Goal: Check status: Check status

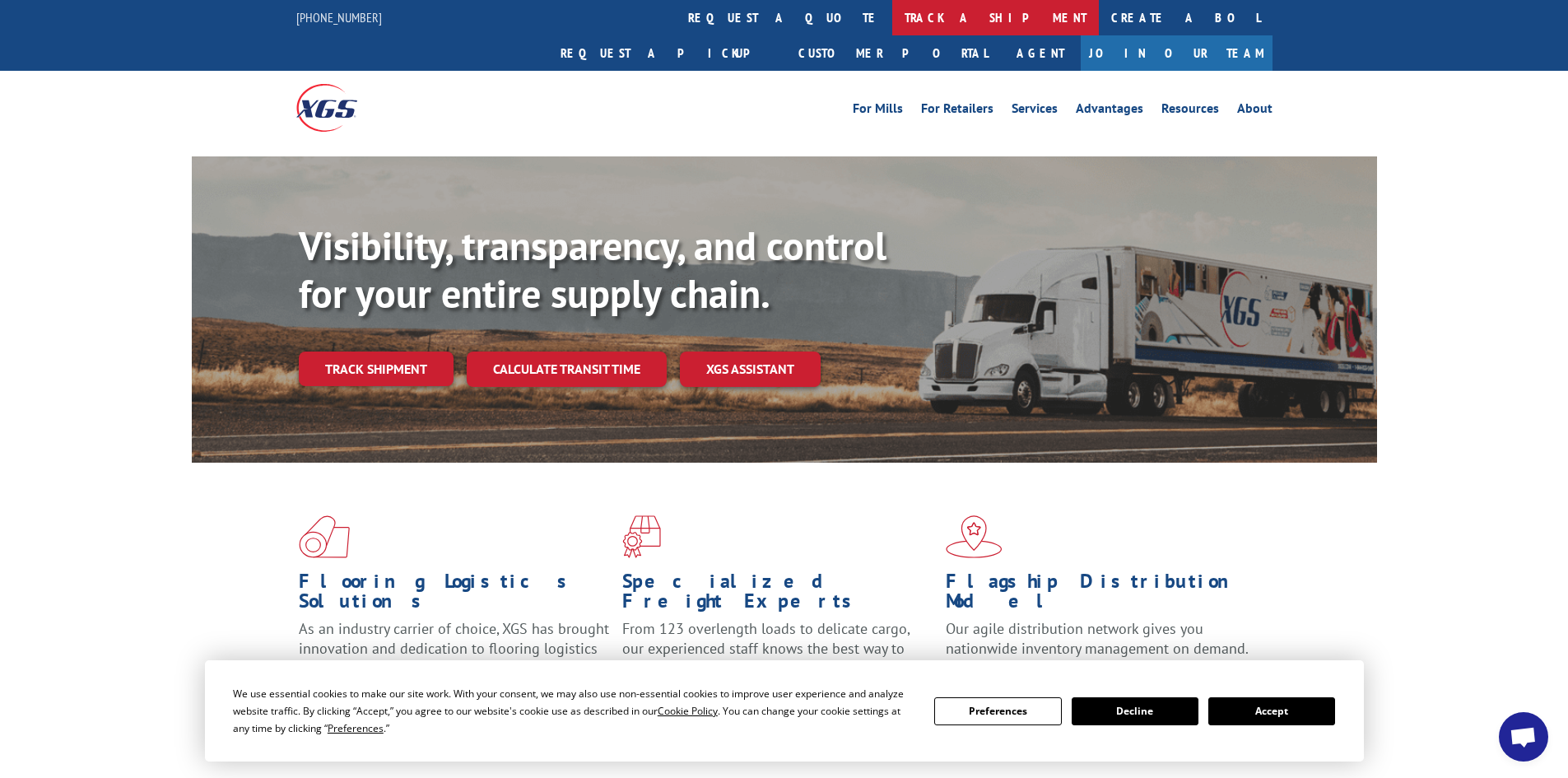
click at [892, 17] on link "track a shipment" at bounding box center [995, 18] width 206 height 36
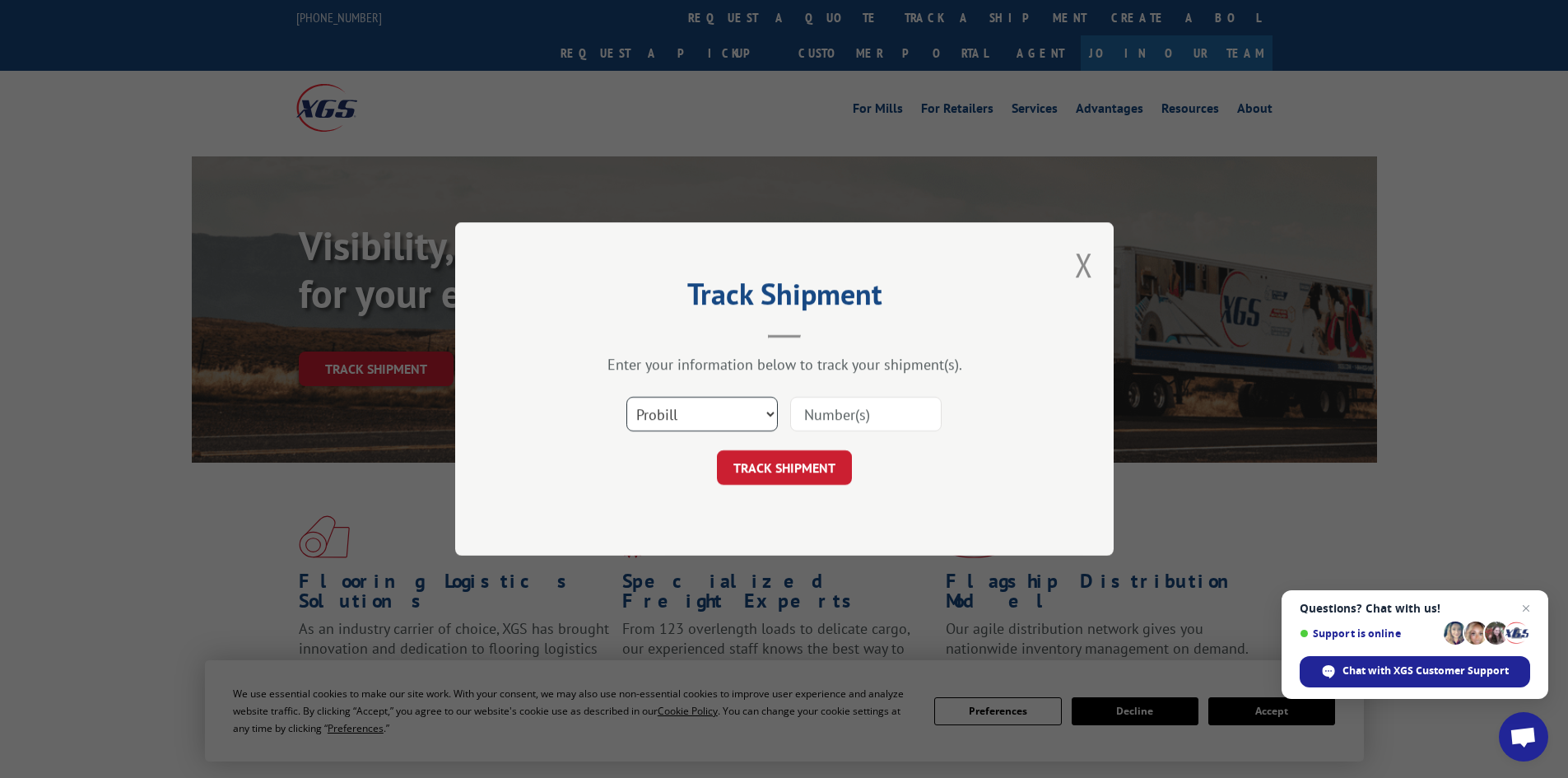
click at [679, 423] on select "Select category... Probill BOL PO" at bounding box center [702, 413] width 151 height 35
select select "bol"
click at [626, 397] on select "Select category... Probill BOL PO" at bounding box center [702, 413] width 151 height 35
click at [856, 416] on input at bounding box center [865, 413] width 151 height 35
type input "5126261"
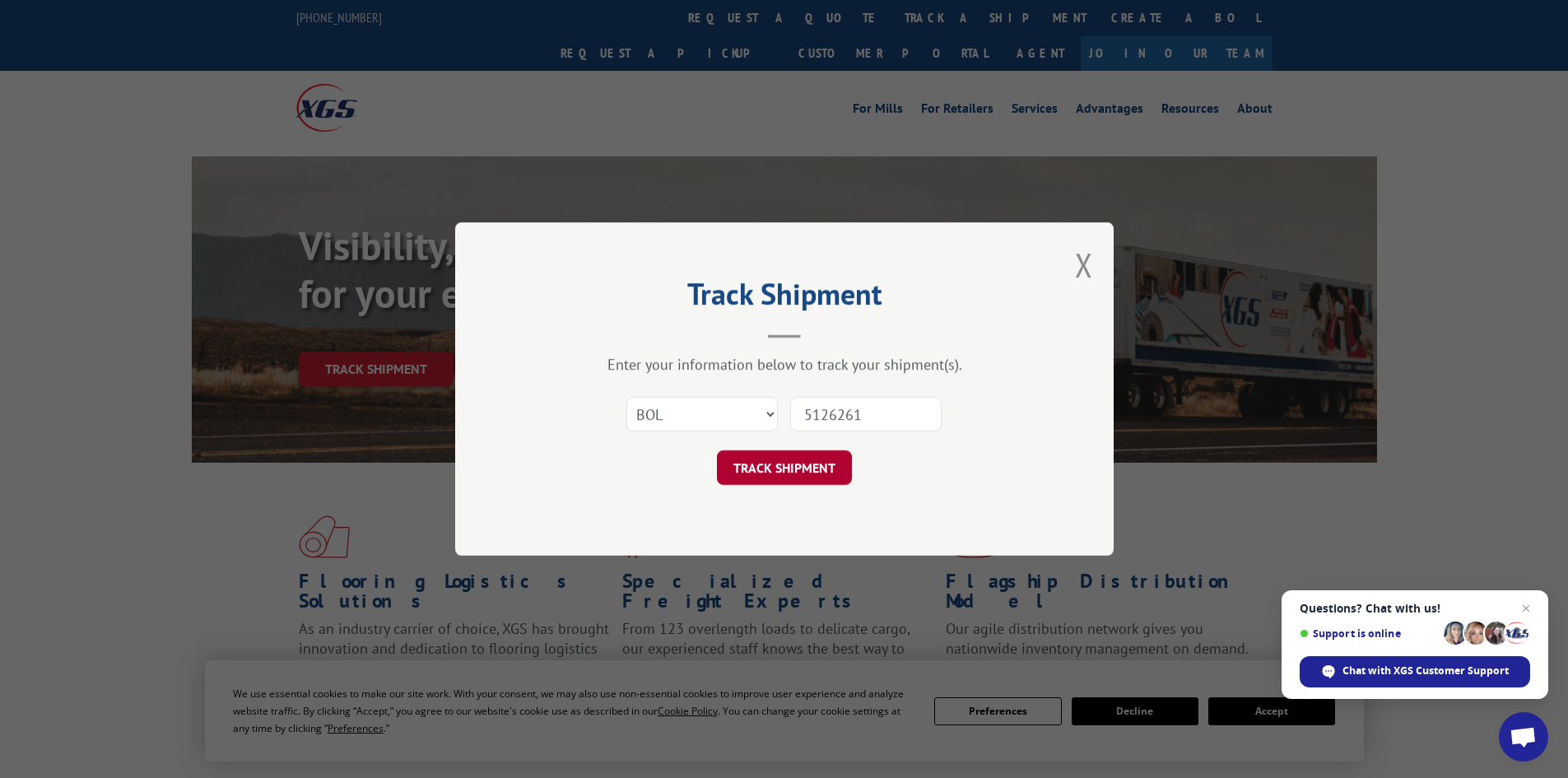
click at [816, 472] on button "TRACK SHIPMENT" at bounding box center [784, 467] width 135 height 35
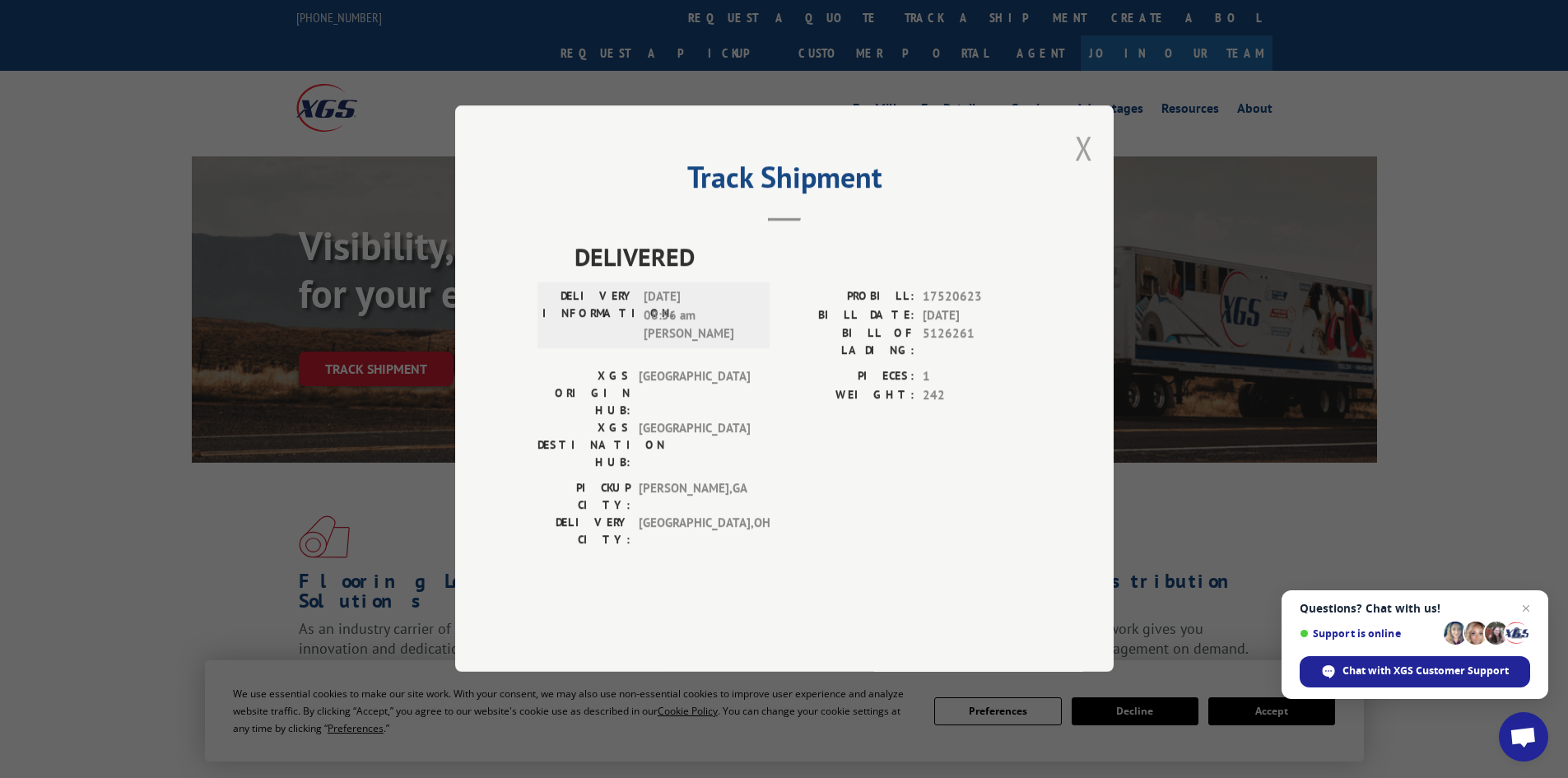
click at [1084, 170] on button "Close modal" at bounding box center [1084, 148] width 18 height 44
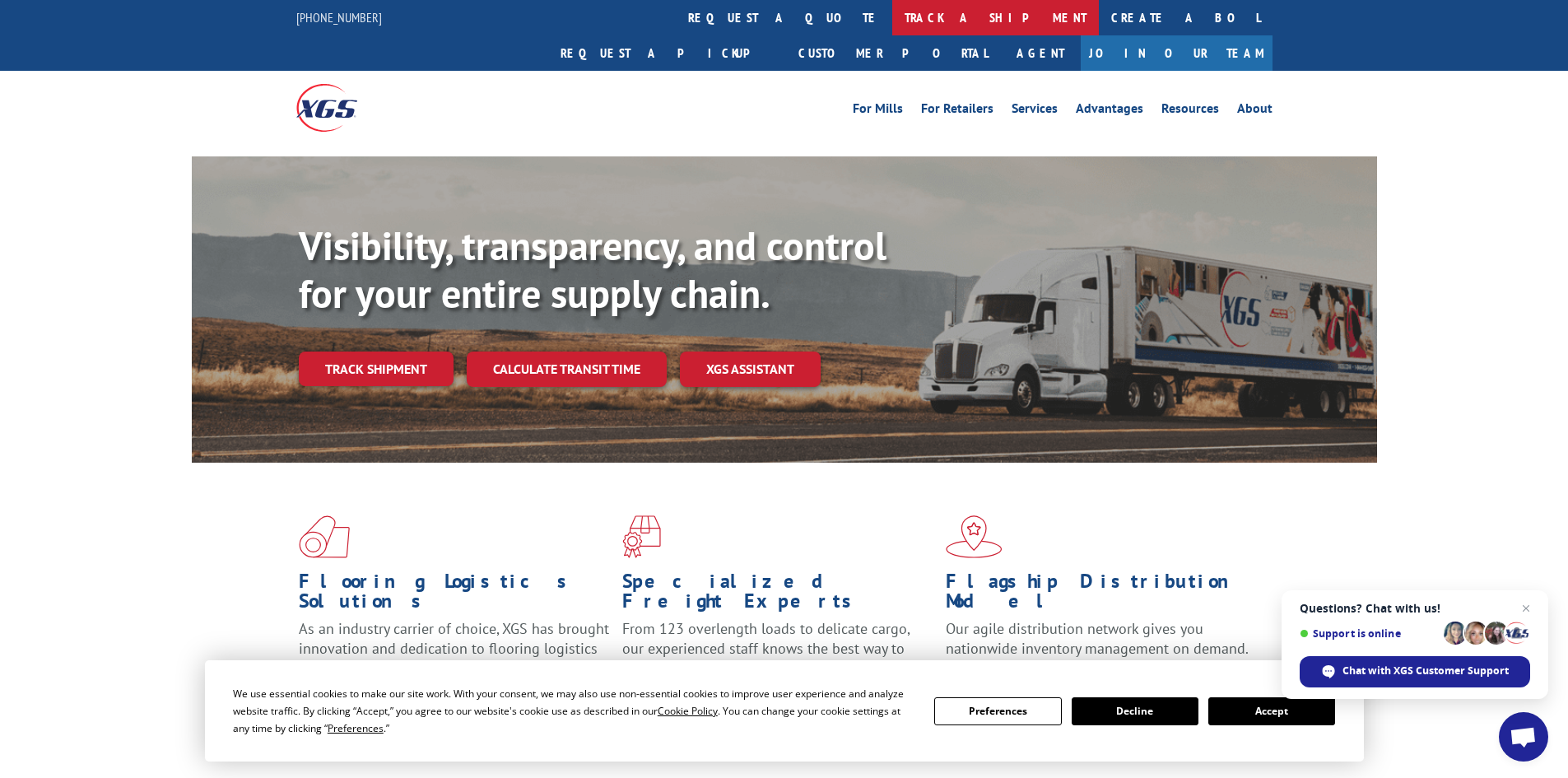
click at [892, 12] on link "track a shipment" at bounding box center [995, 18] width 206 height 36
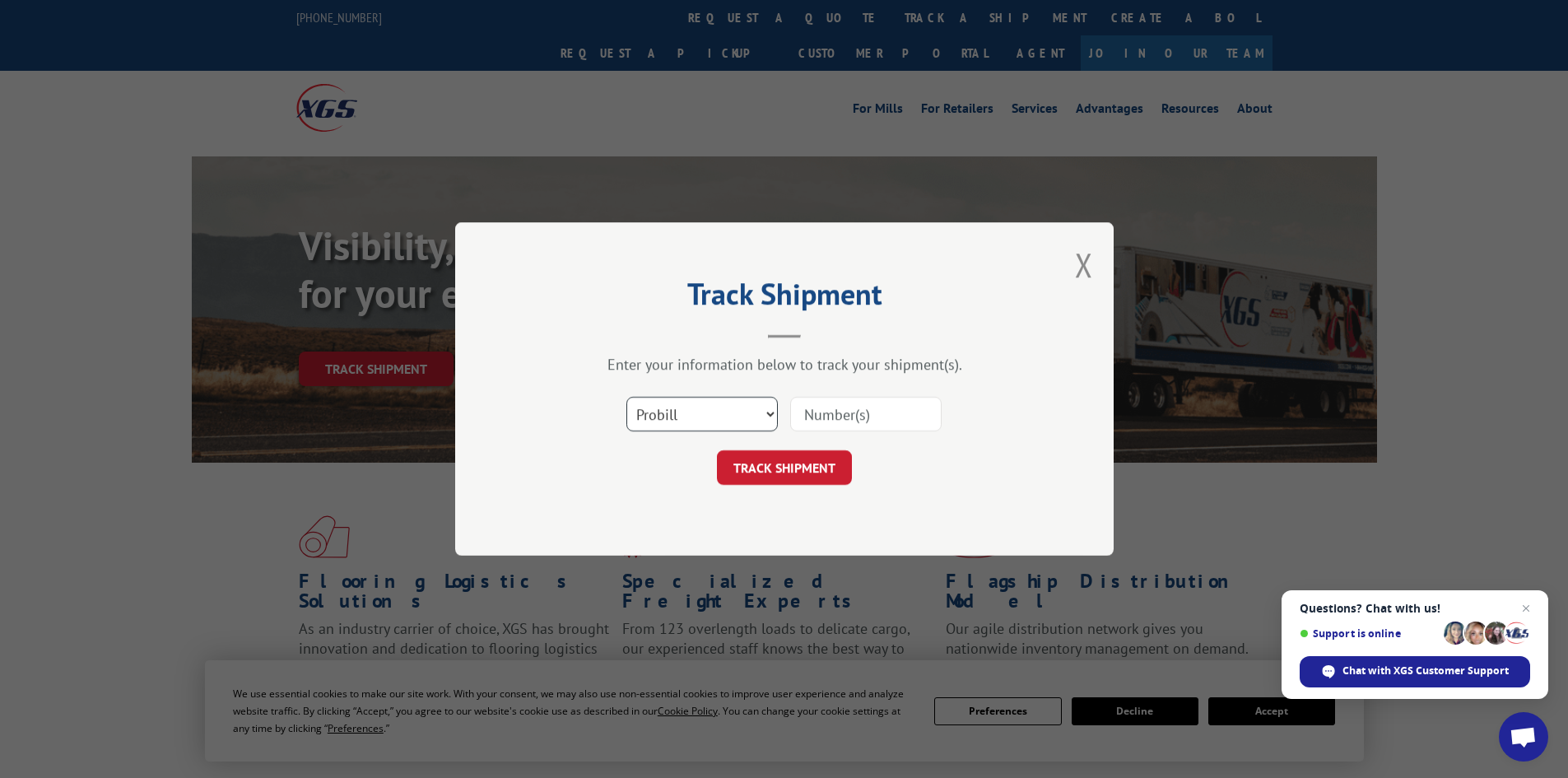
click at [699, 415] on select "Select category... Probill BOL PO" at bounding box center [702, 413] width 151 height 35
select select "bol"
click at [626, 397] on select "Select category... Probill BOL PO" at bounding box center [702, 413] width 151 height 35
click at [830, 417] on input at bounding box center [865, 413] width 151 height 35
type input "6003516"
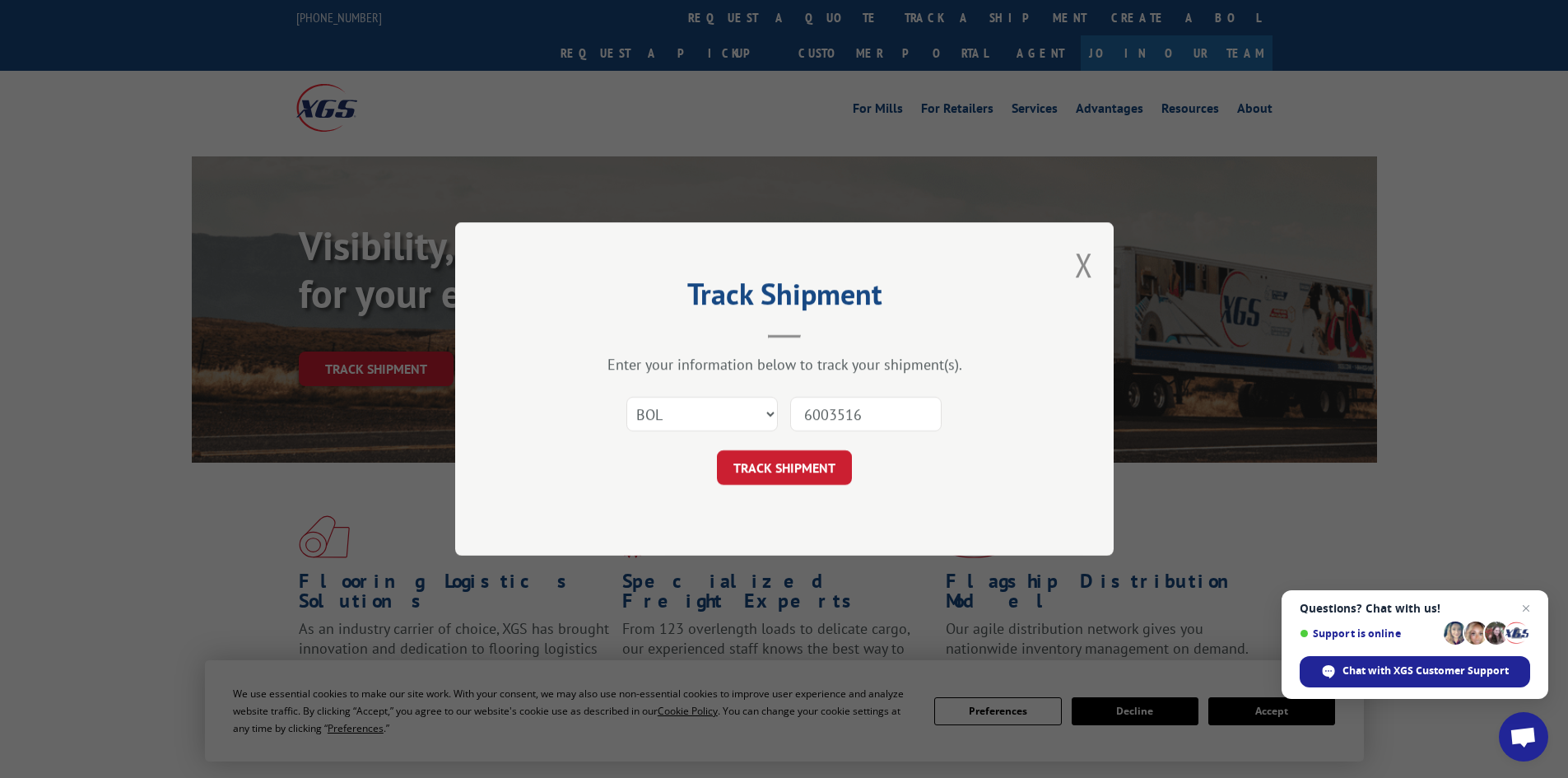
click button "TRACK SHIPMENT" at bounding box center [784, 467] width 135 height 35
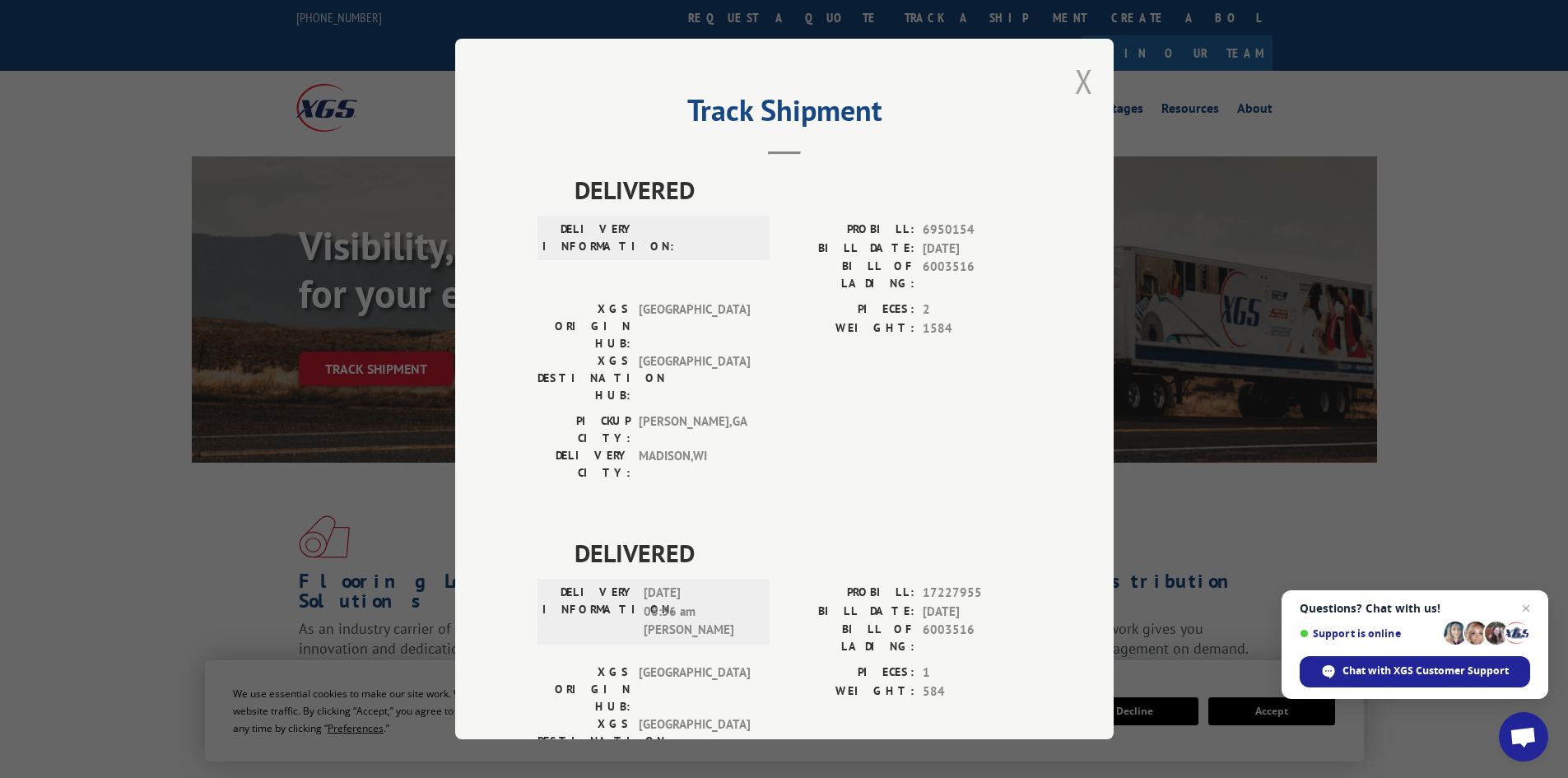
click at [1080, 76] on button "Close modal" at bounding box center [1084, 81] width 18 height 44
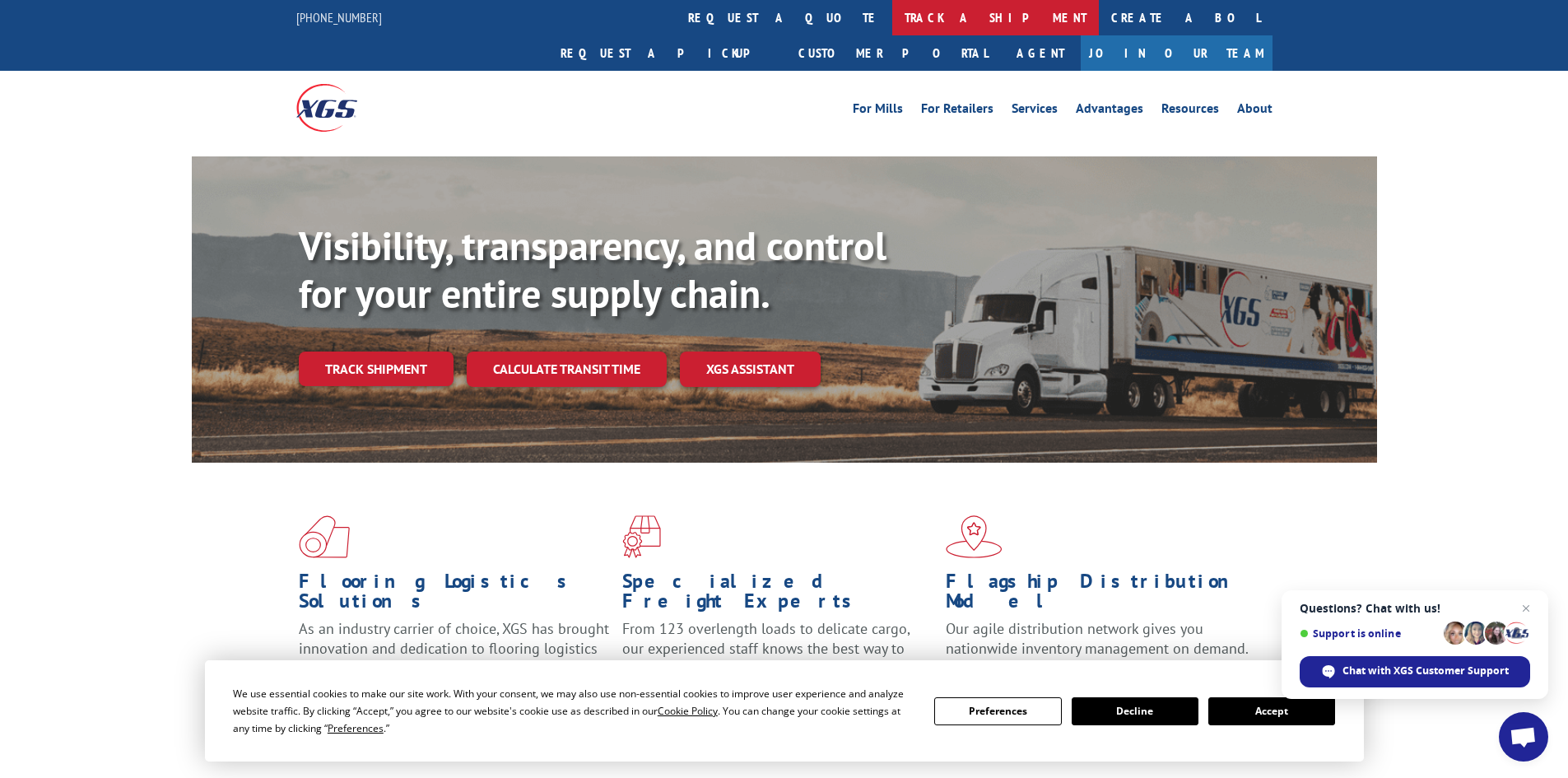
click at [892, 18] on link "track a shipment" at bounding box center [995, 18] width 206 height 36
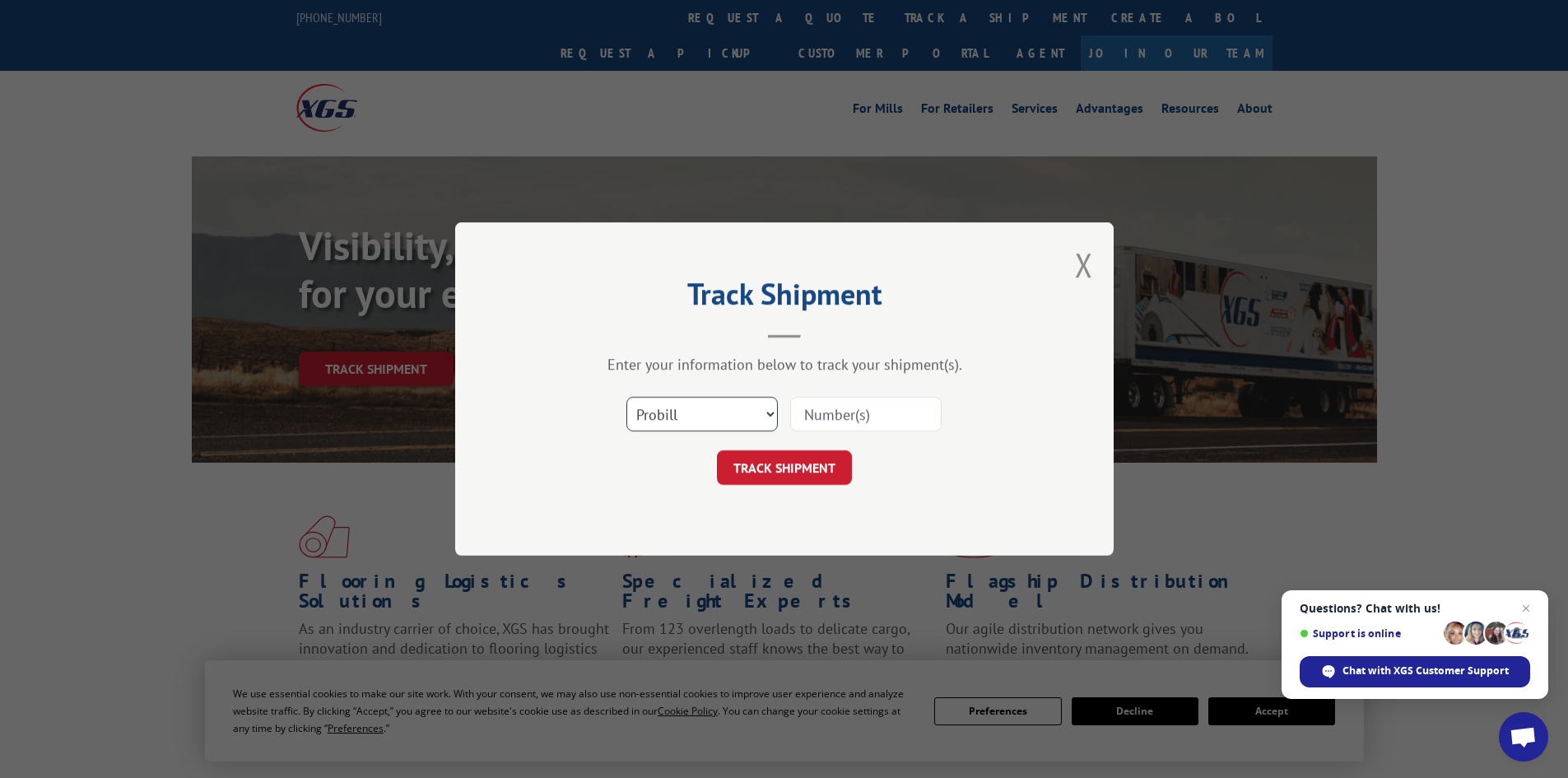
click at [685, 408] on select "Select category... Probill BOL PO" at bounding box center [702, 413] width 151 height 35
select select "bol"
click at [626, 397] on select "Select category... Probill BOL PO" at bounding box center [702, 413] width 151 height 35
click at [840, 412] on input at bounding box center [865, 413] width 151 height 35
type input "5179949"
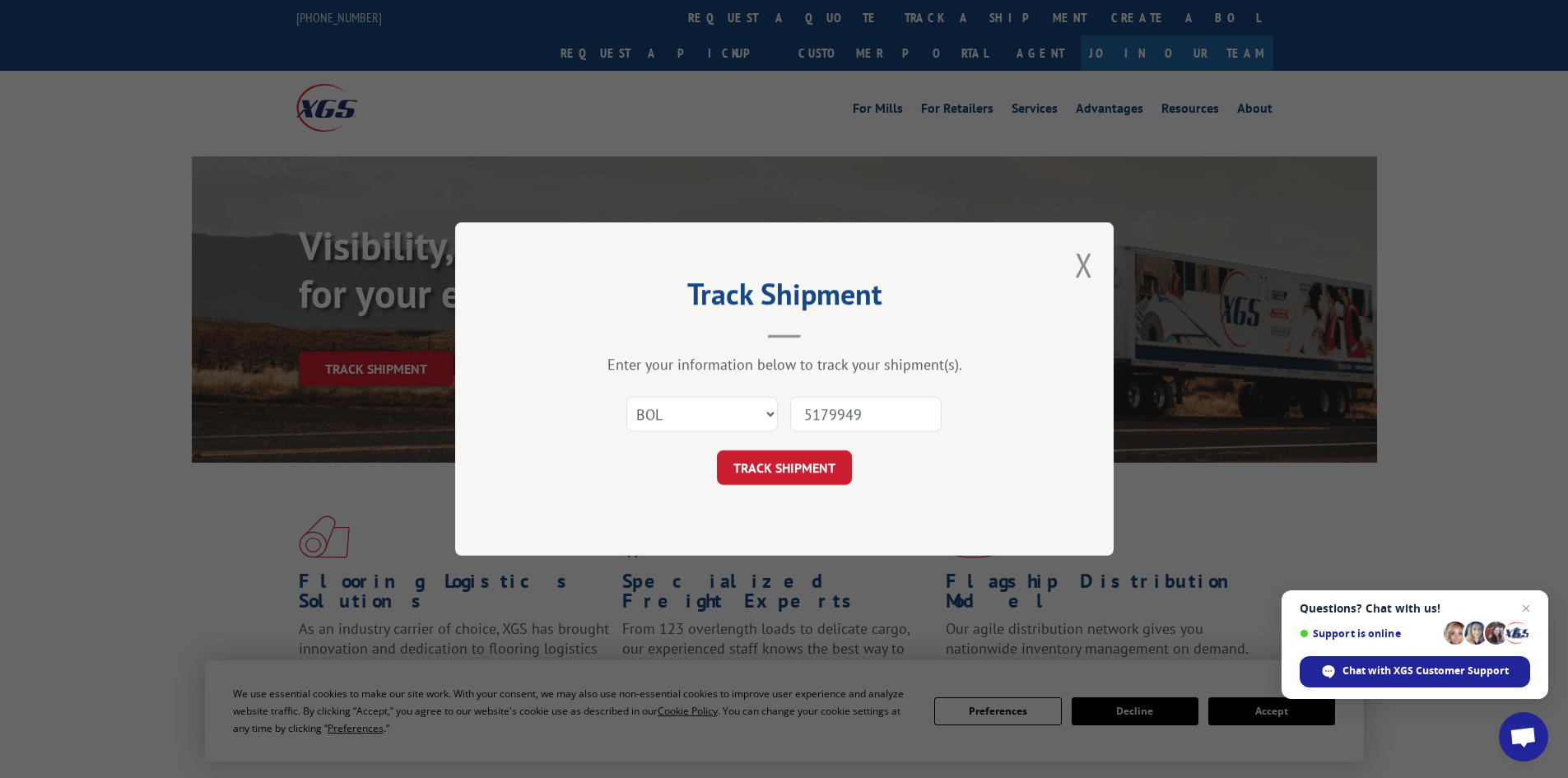
click button "TRACK SHIPMENT" at bounding box center [784, 467] width 135 height 35
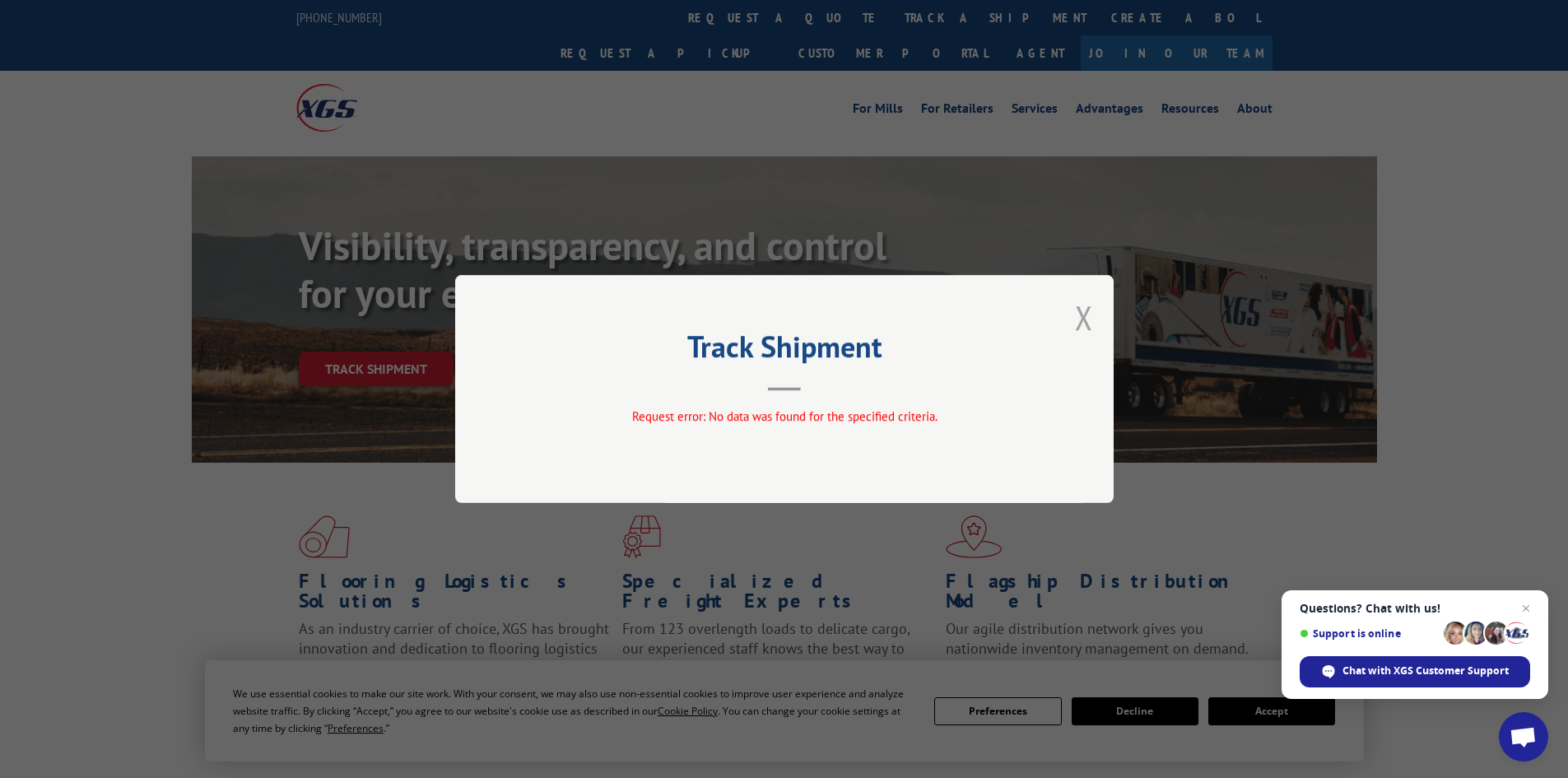
click at [1084, 314] on button "Close modal" at bounding box center [1084, 317] width 18 height 44
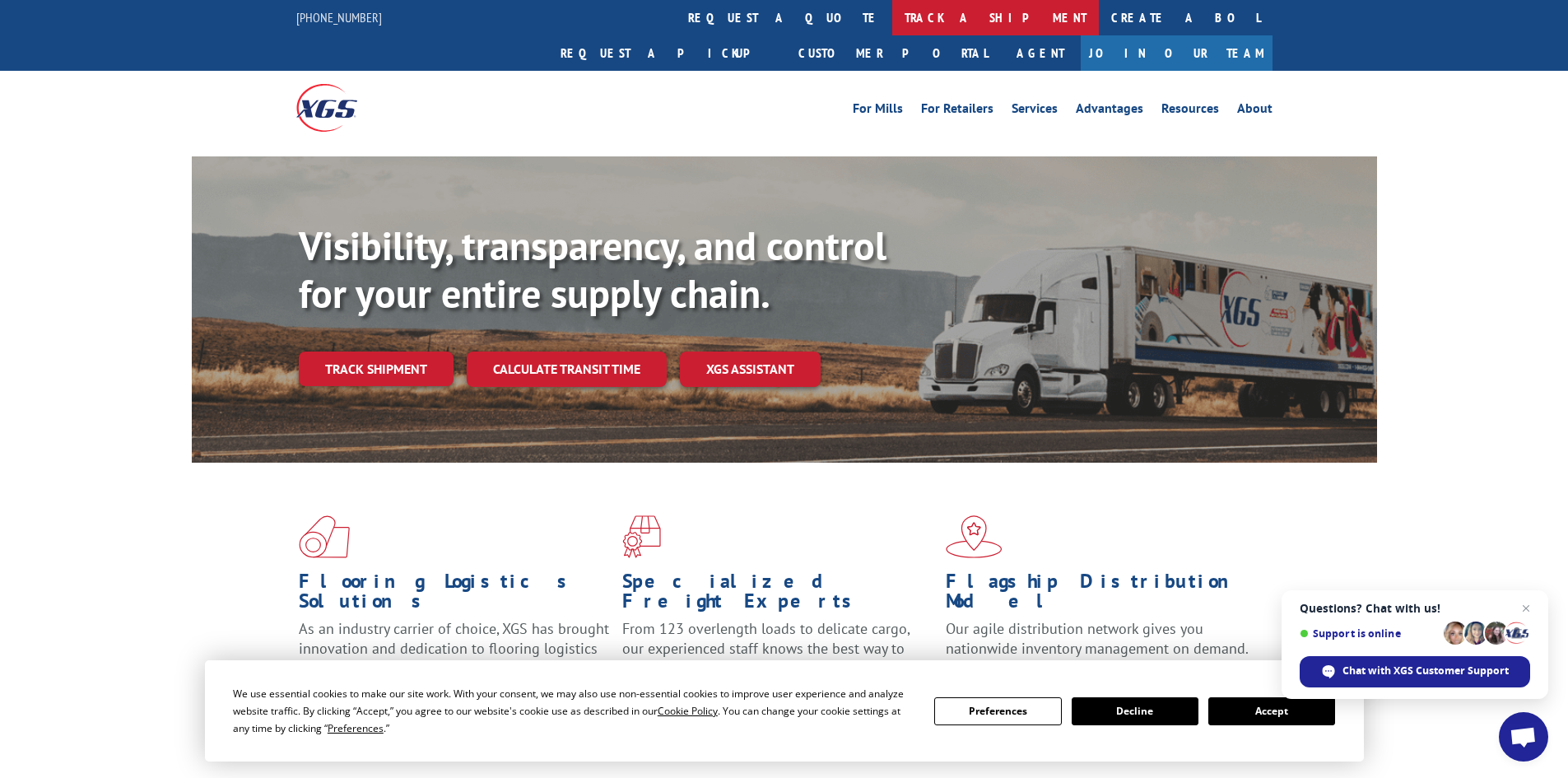
click at [892, 21] on link "track a shipment" at bounding box center [995, 18] width 206 height 36
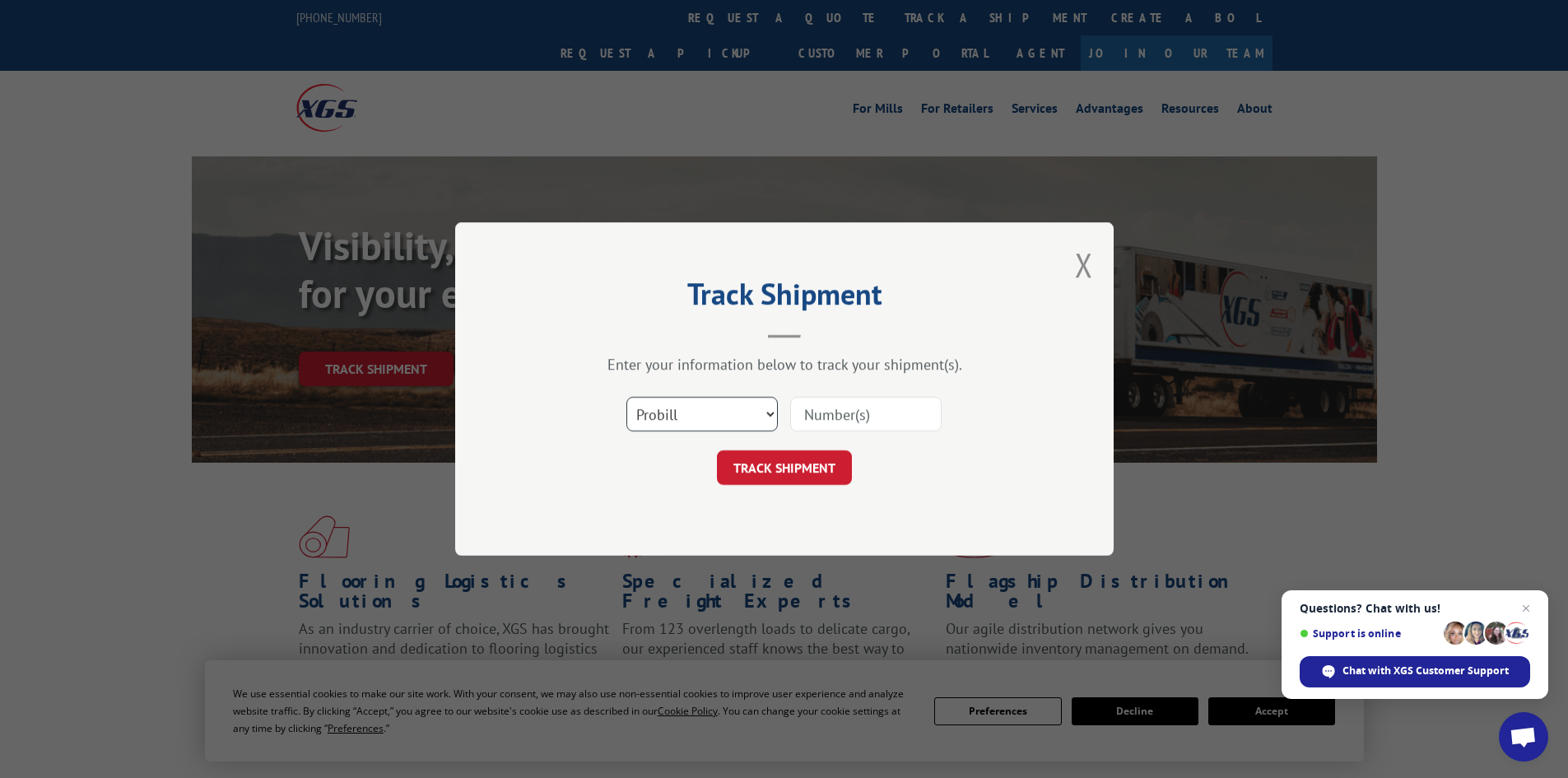
click at [709, 414] on select "Select category... Probill BOL PO" at bounding box center [702, 413] width 151 height 35
select select "bol"
click at [626, 397] on select "Select category... Probill BOL PO" at bounding box center [702, 413] width 151 height 35
click at [874, 413] on input at bounding box center [865, 413] width 151 height 35
type input "6011154"
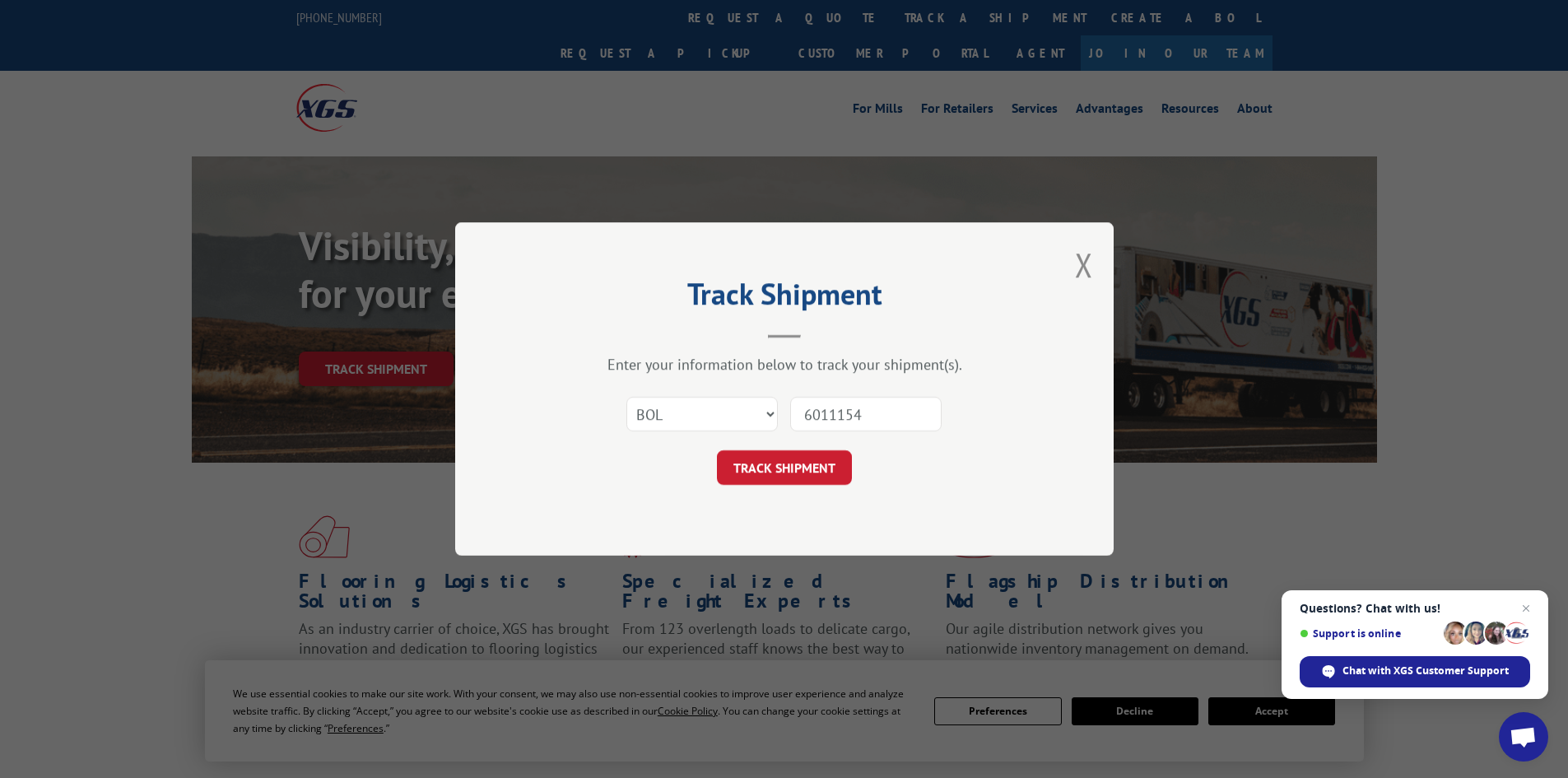
click at [717, 450] on button "TRACK SHIPMENT" at bounding box center [784, 467] width 135 height 35
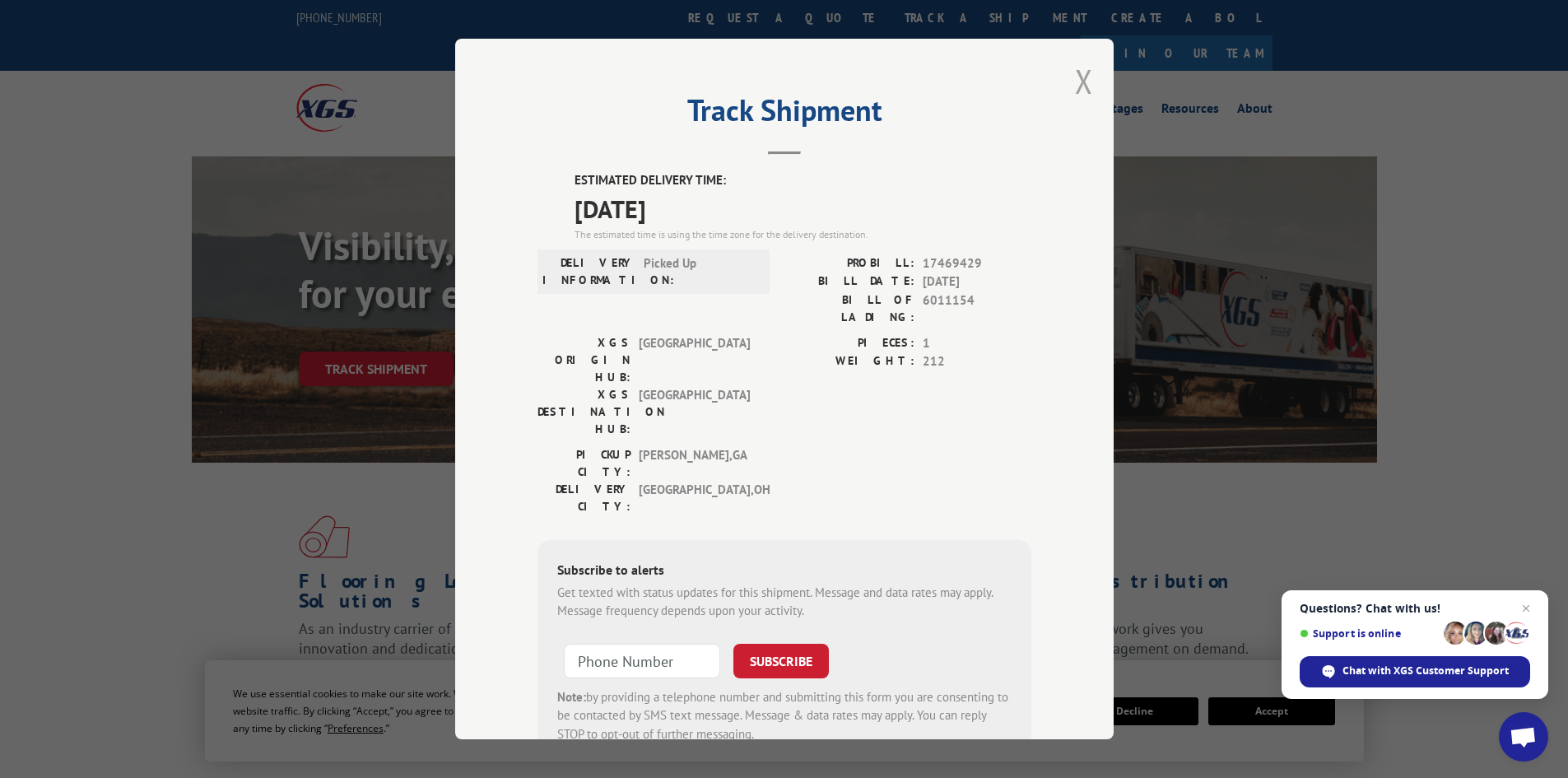
click at [1080, 78] on button "Close modal" at bounding box center [1084, 81] width 18 height 44
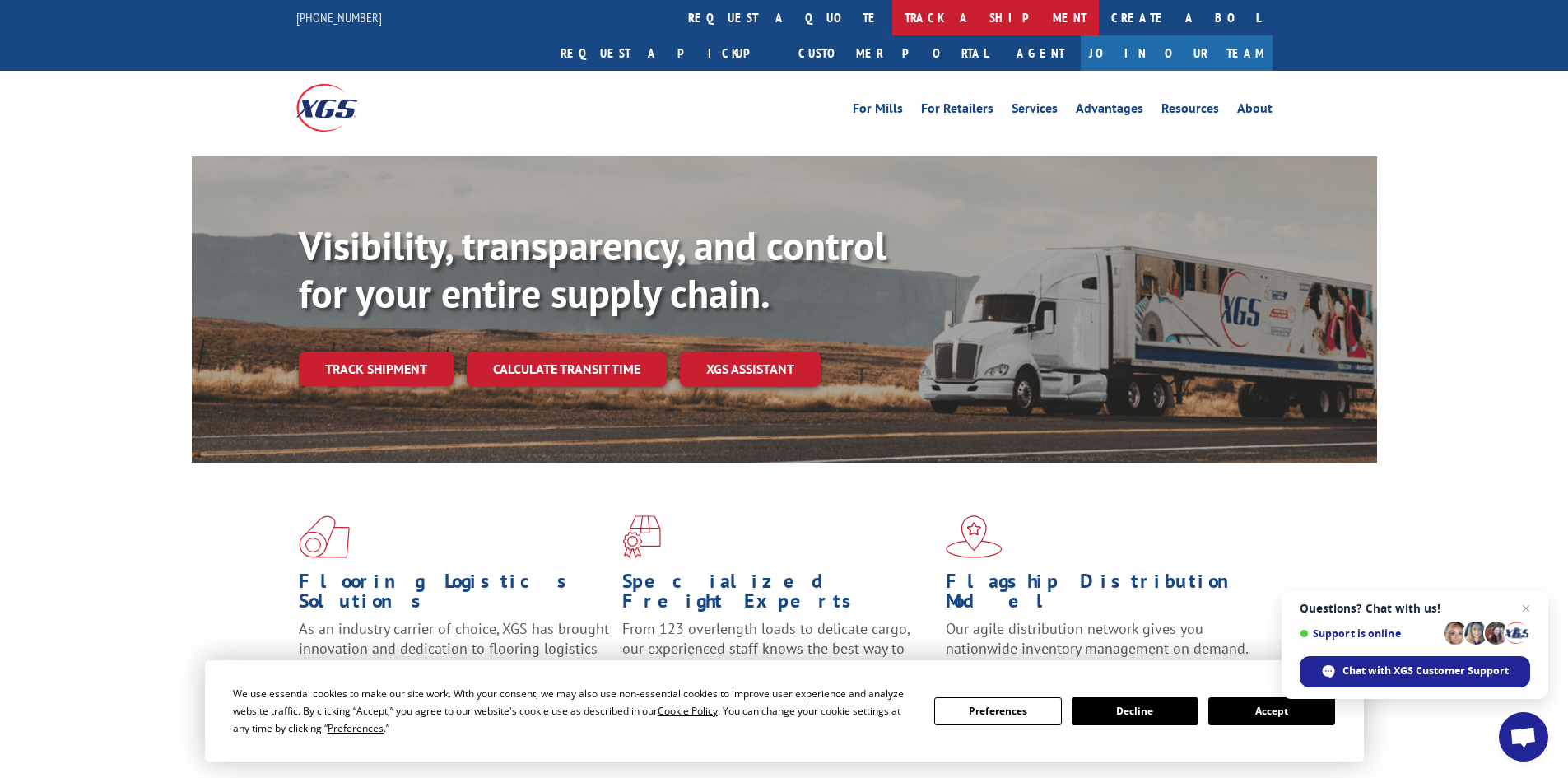
click at [892, 11] on link "track a shipment" at bounding box center [995, 18] width 206 height 36
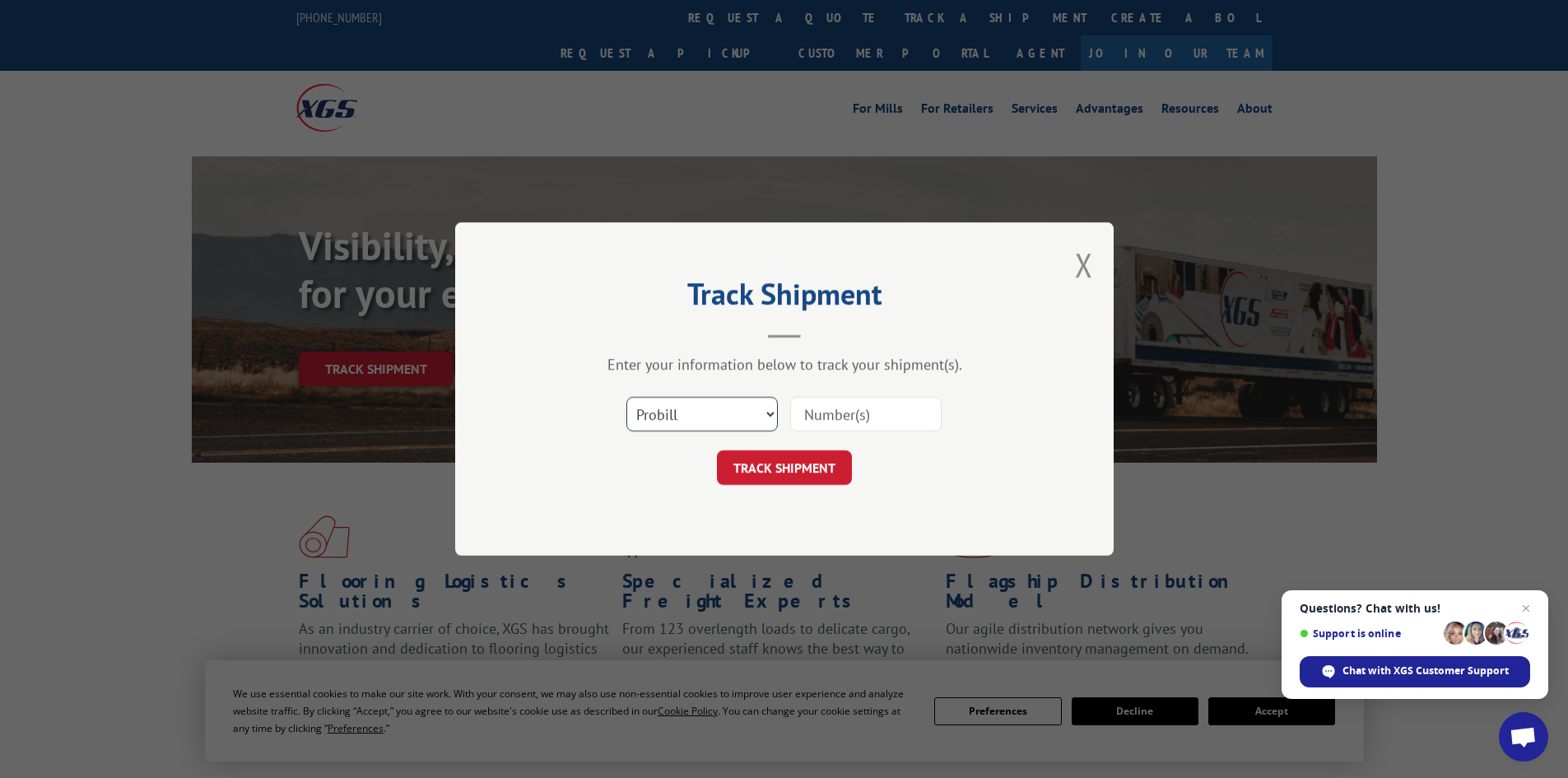
click at [663, 410] on select "Select category... Probill BOL PO" at bounding box center [702, 413] width 151 height 35
select select "bol"
click at [626, 397] on select "Select category... Probill BOL PO" at bounding box center [702, 413] width 151 height 35
click at [832, 406] on input at bounding box center [865, 413] width 151 height 35
type input "5179949"
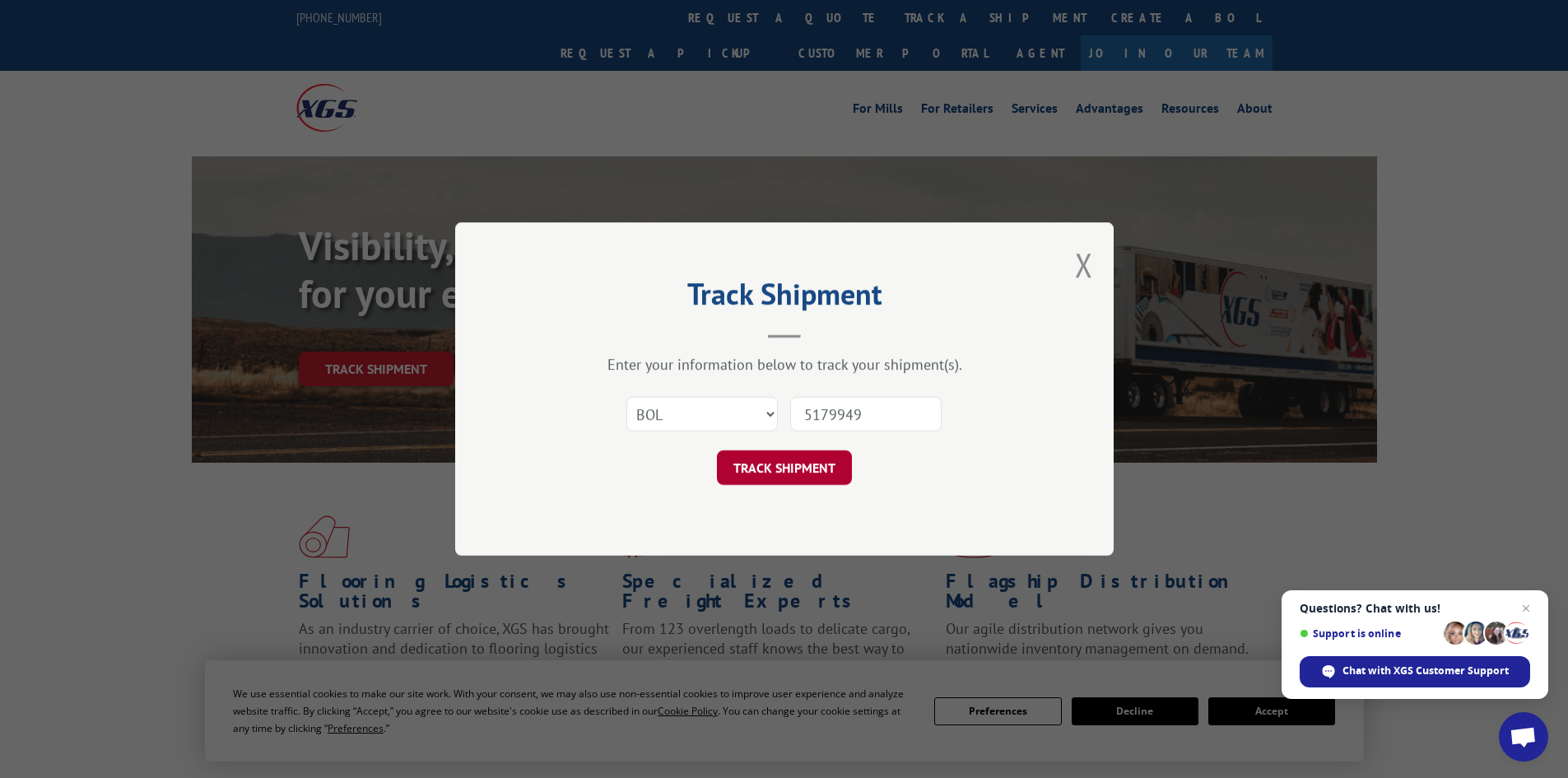
click at [795, 471] on button "TRACK SHIPMENT" at bounding box center [784, 467] width 135 height 35
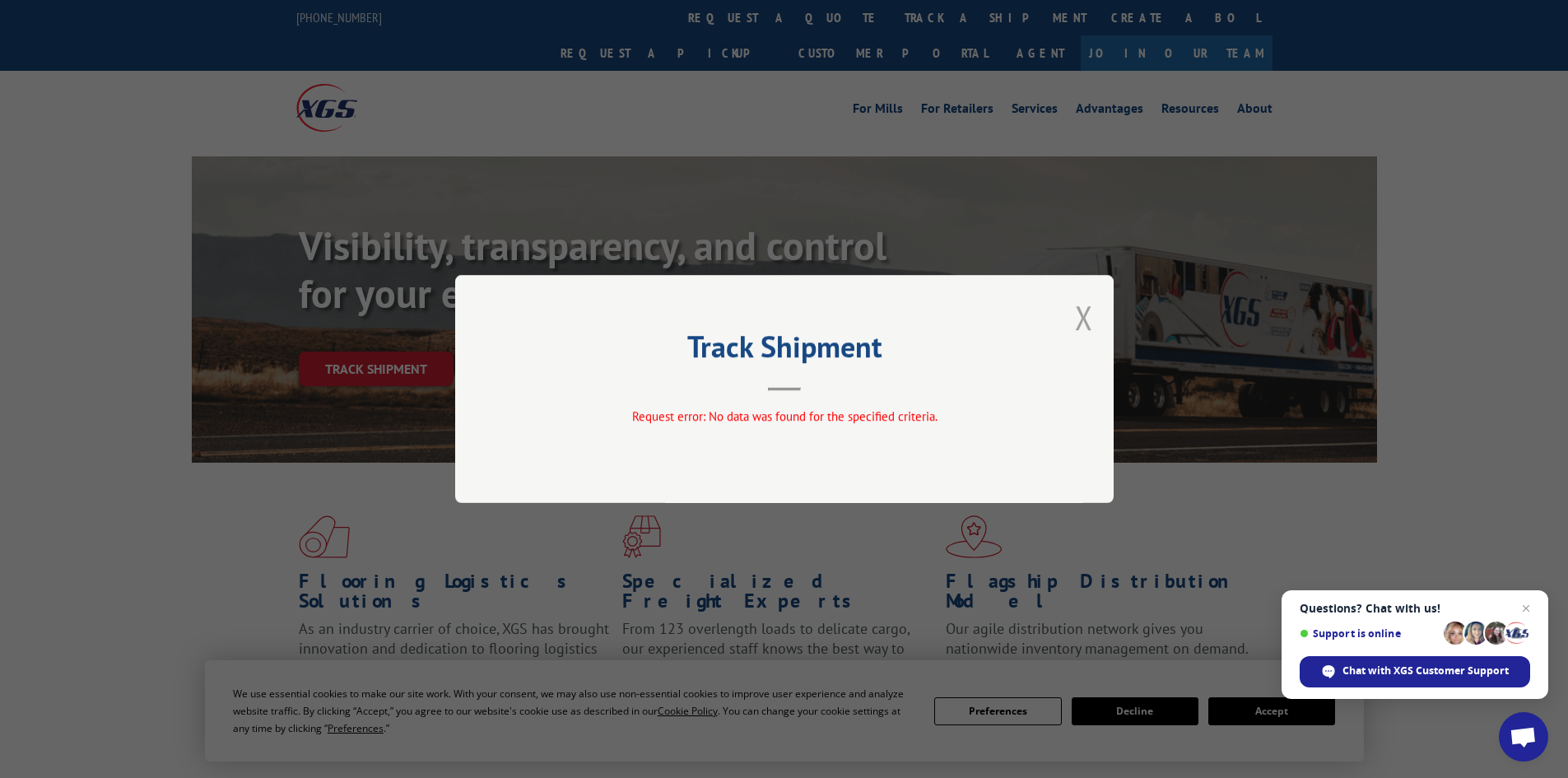
click at [1087, 319] on button "Close modal" at bounding box center [1084, 317] width 18 height 44
